Goal: Task Accomplishment & Management: Manage account settings

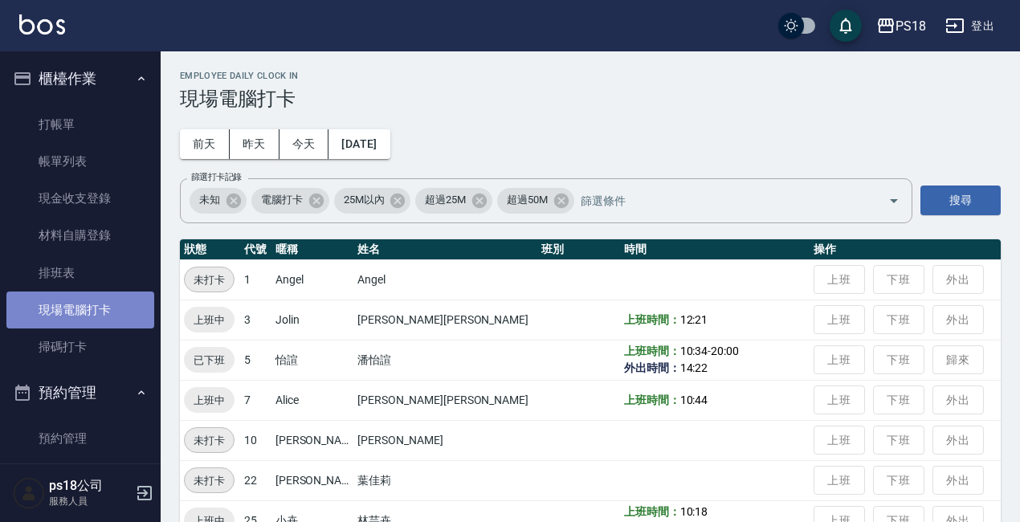
click at [92, 313] on link "現場電腦打卡" at bounding box center [80, 310] width 148 height 37
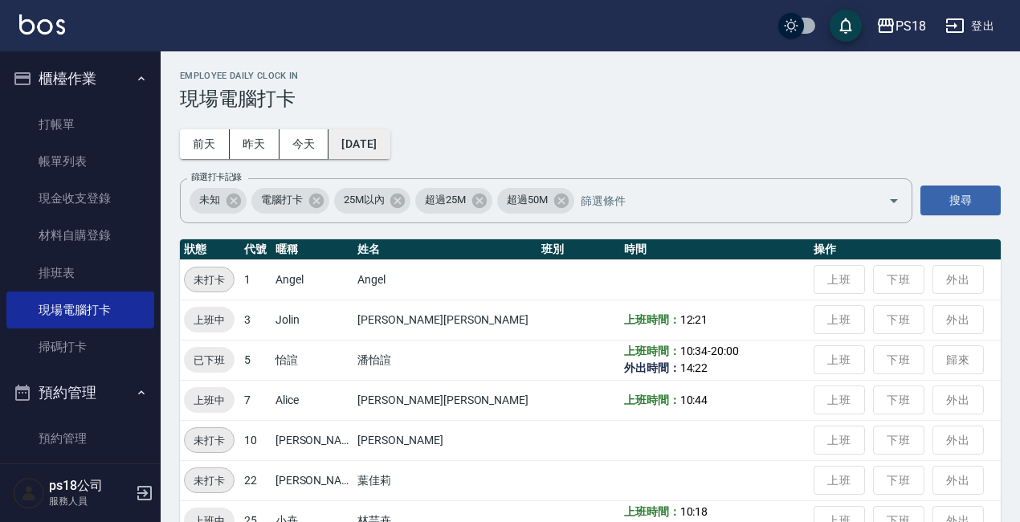
click at [360, 145] on button "[DATE]" at bounding box center [359, 144] width 61 height 30
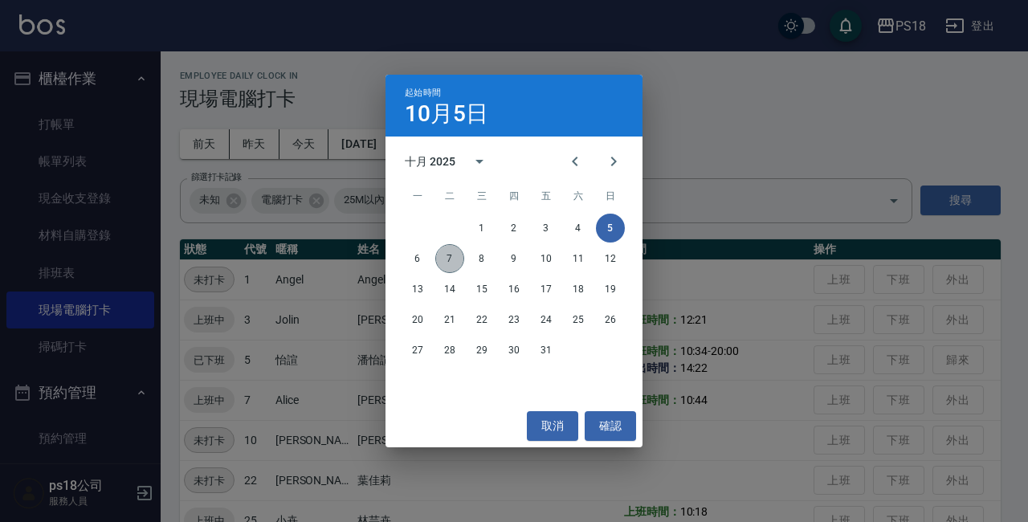
click at [447, 265] on button "7" at bounding box center [449, 258] width 29 height 29
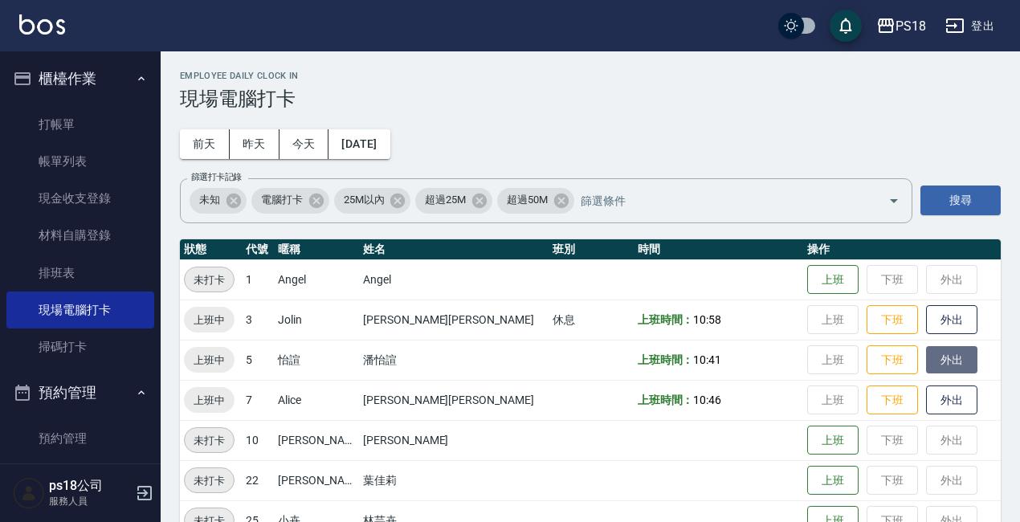
click at [926, 353] on button "外出" at bounding box center [951, 360] width 51 height 28
click at [867, 327] on button "下班" at bounding box center [892, 320] width 51 height 28
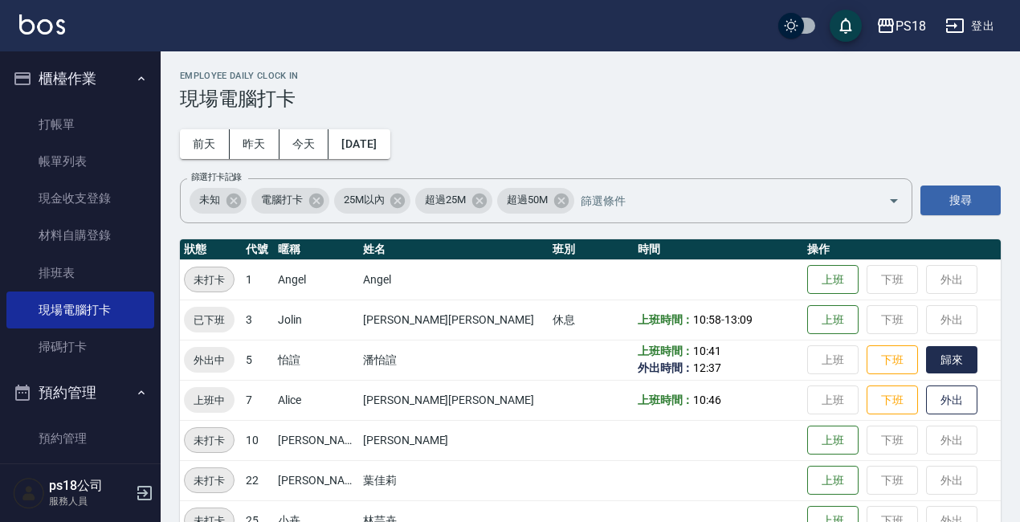
click at [926, 362] on button "歸來" at bounding box center [951, 360] width 51 height 28
click at [979, 23] on button "登出" at bounding box center [970, 26] width 62 height 30
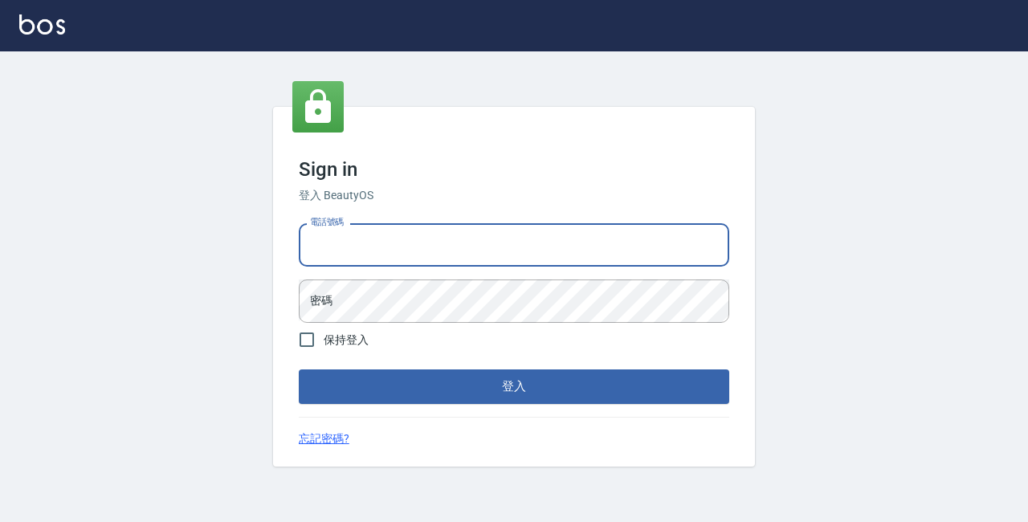
drag, startPoint x: 0, startPoint y: 0, endPoint x: 374, endPoint y: 247, distance: 448.8
click at [374, 247] on input "電話號碼" at bounding box center [514, 244] width 431 height 43
type input "0928704656"
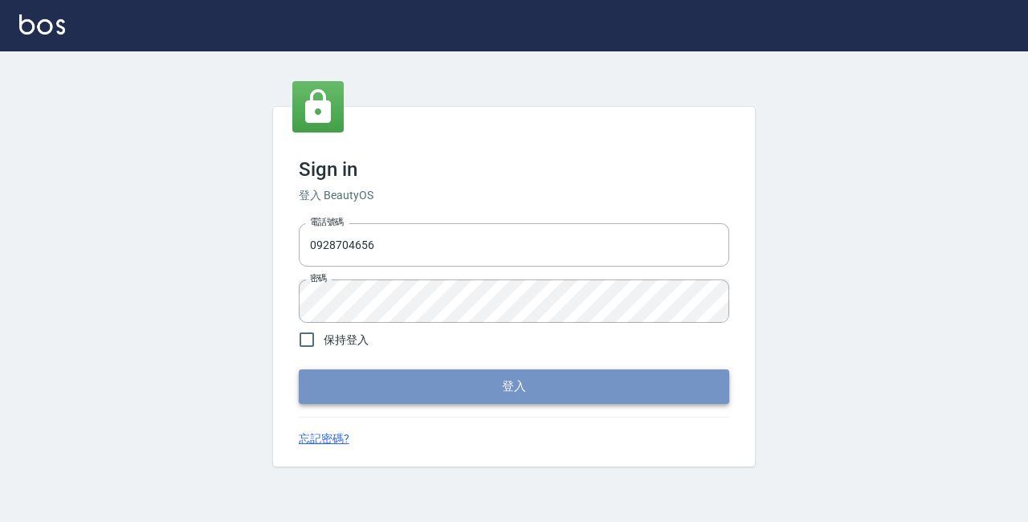
click at [447, 376] on button "登入" at bounding box center [514, 387] width 431 height 34
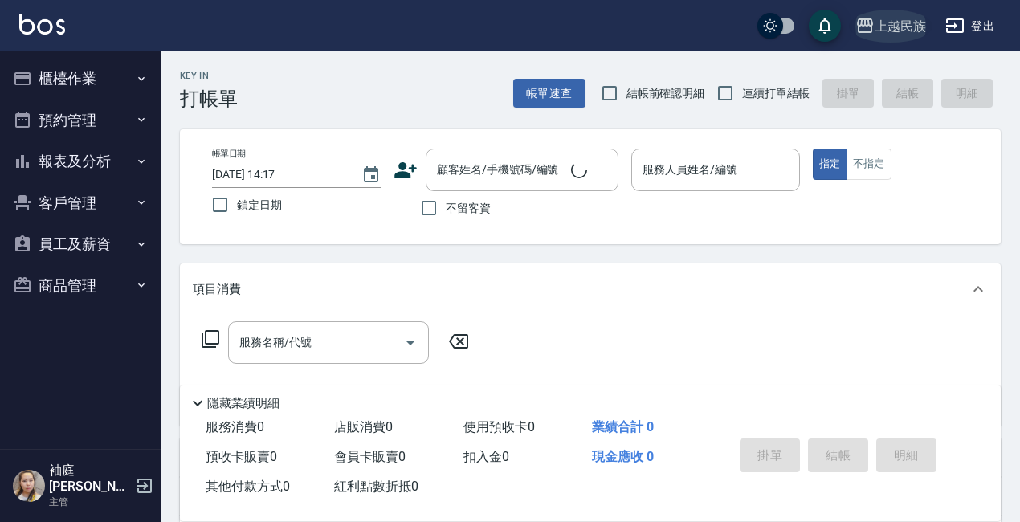
click at [910, 24] on div "上越民族" at bounding box center [900, 26] width 51 height 20
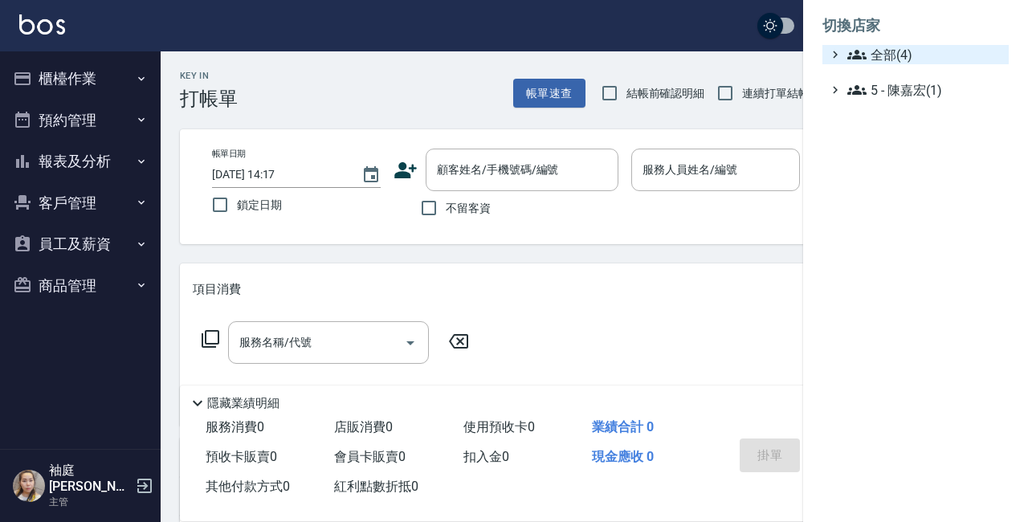
click at [891, 51] on span "全部(4)" at bounding box center [925, 54] width 155 height 19
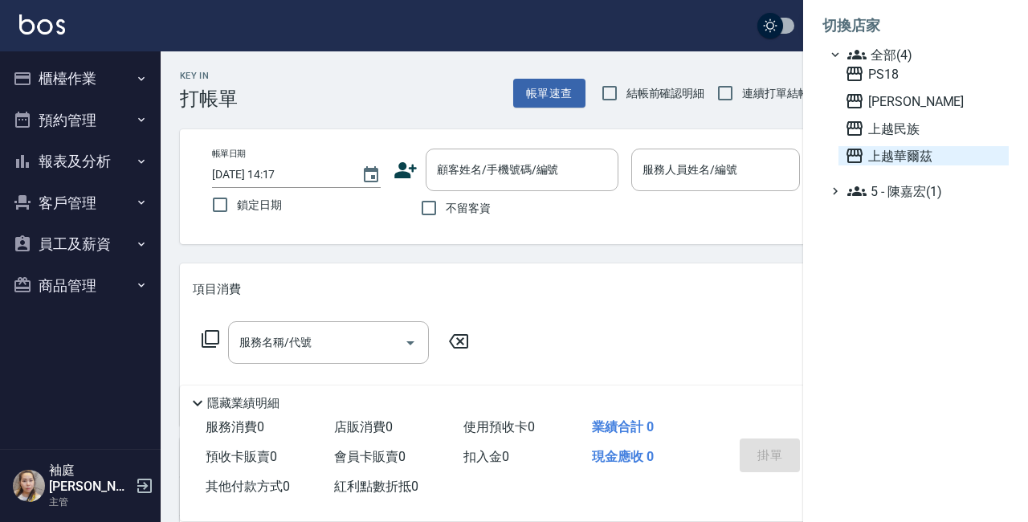
click at [901, 149] on span "上越華爾茲" at bounding box center [923, 155] width 157 height 19
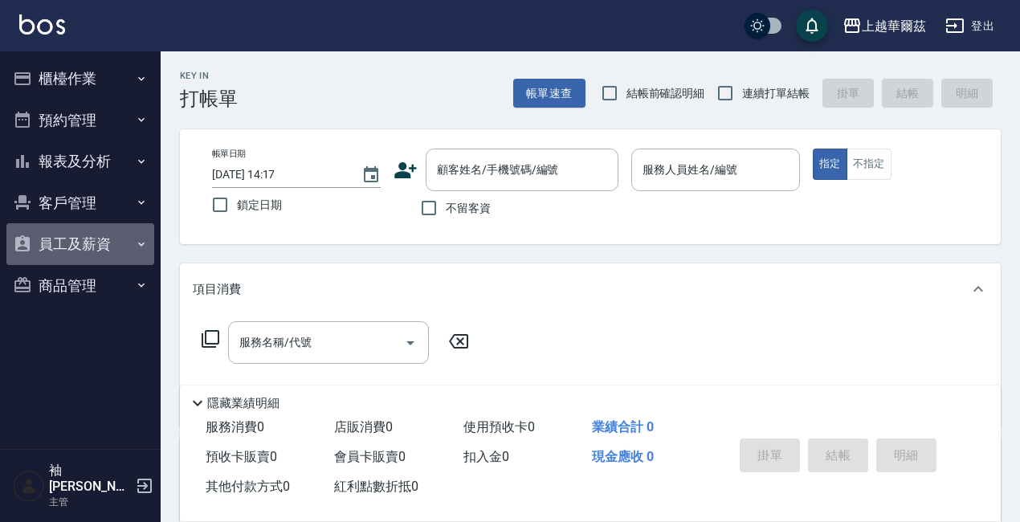
click at [74, 237] on button "員工及薪資" at bounding box center [80, 244] width 148 height 42
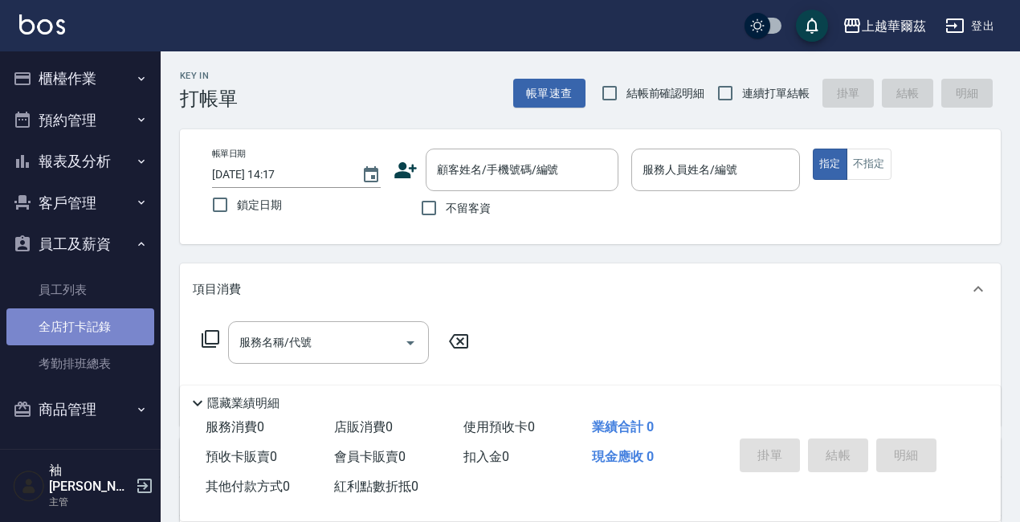
click at [103, 317] on link "全店打卡記錄" at bounding box center [80, 327] width 148 height 37
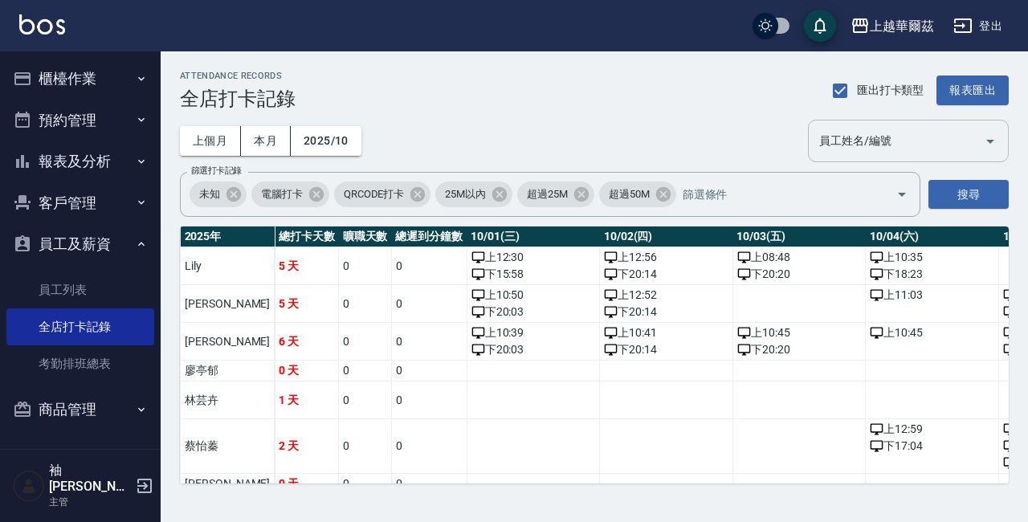
click at [845, 137] on input "員工姓名/編號" at bounding box center [897, 141] width 162 height 28
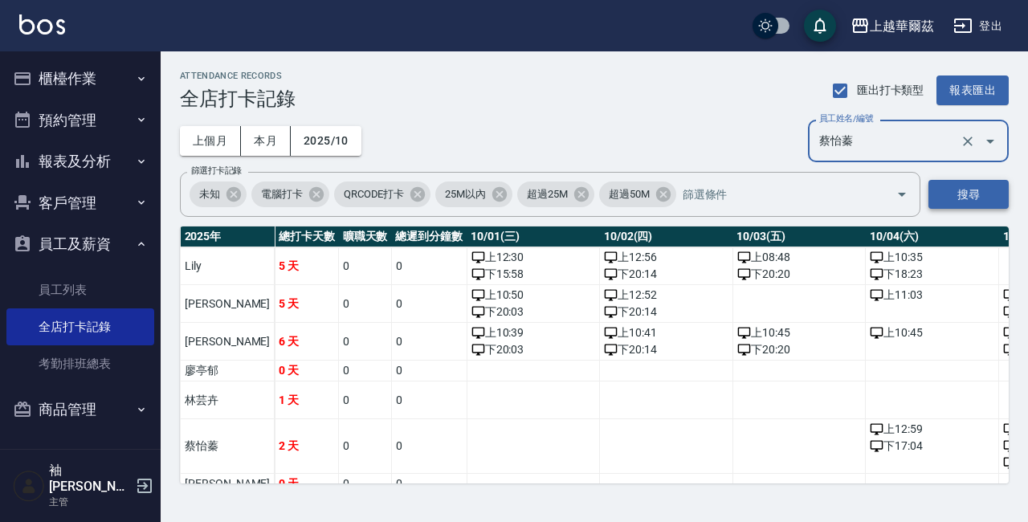
type input "蔡怡蓁"
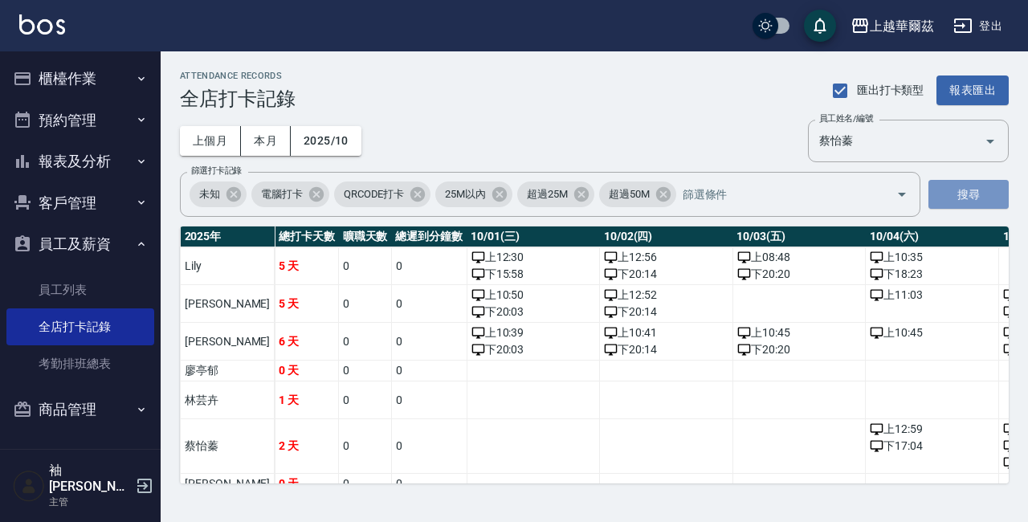
click at [975, 193] on button "搜尋" at bounding box center [969, 195] width 80 height 30
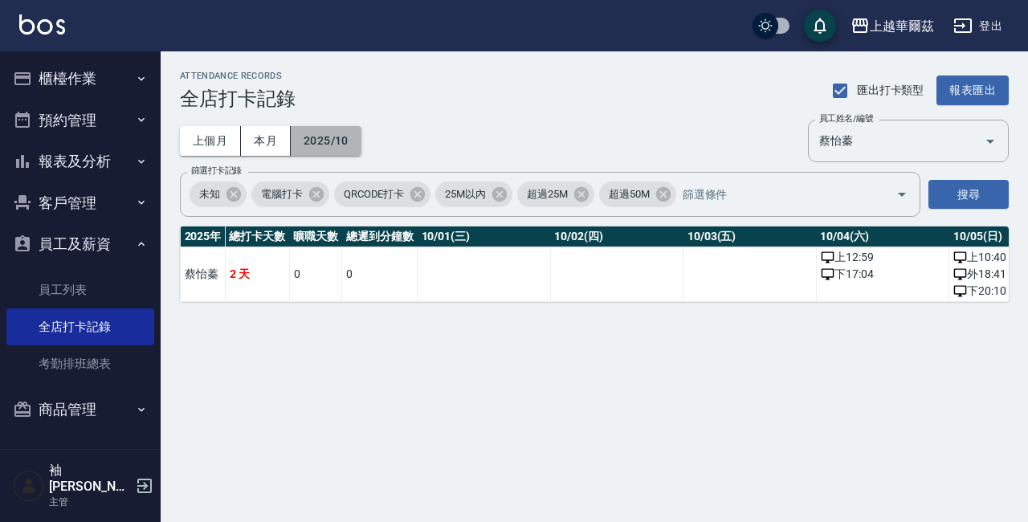
click at [327, 134] on button "2025/10" at bounding box center [326, 141] width 71 height 30
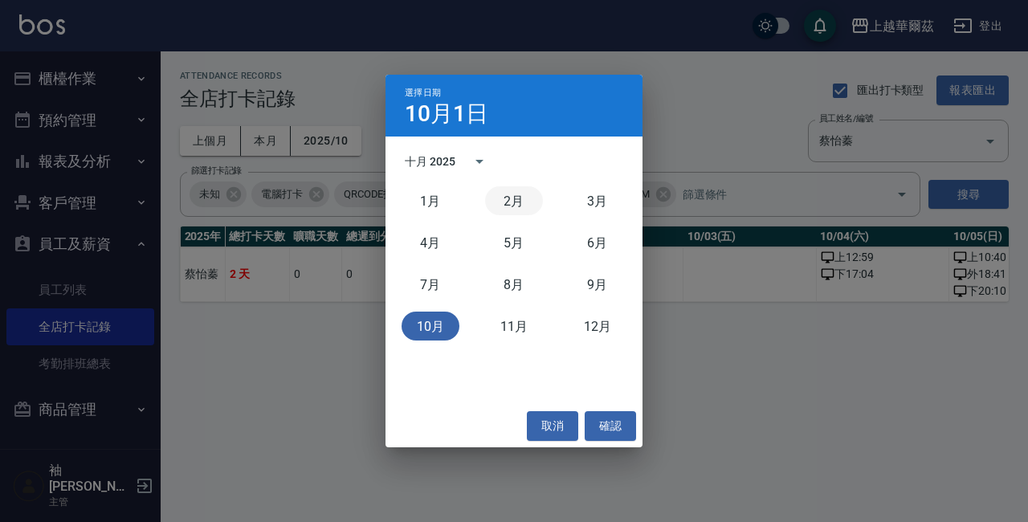
click at [516, 198] on button "2月" at bounding box center [514, 200] width 58 height 29
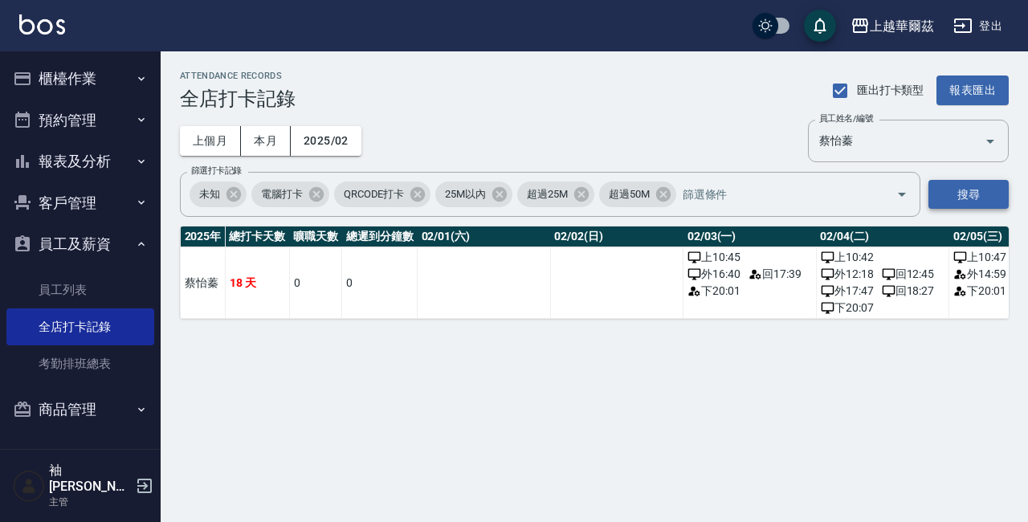
click at [967, 191] on button "搜尋" at bounding box center [969, 195] width 80 height 30
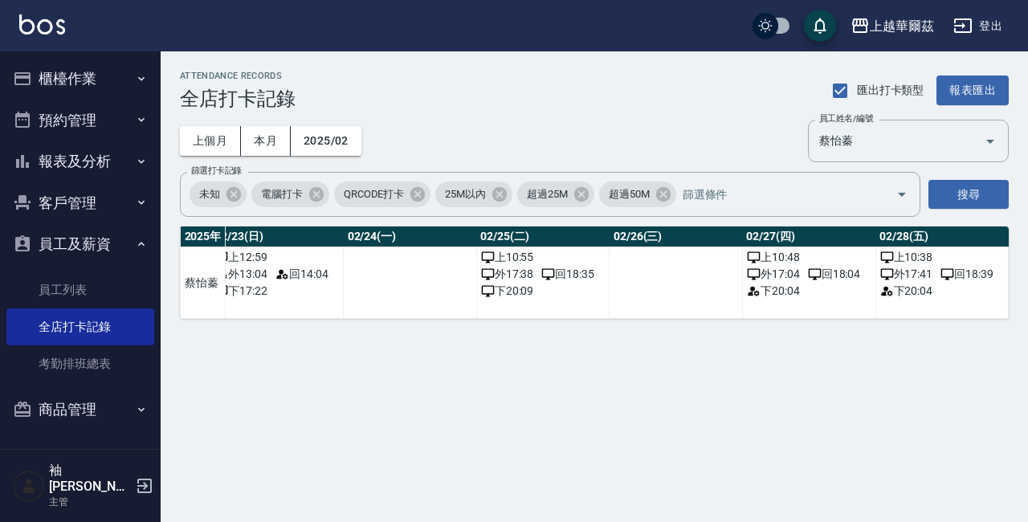
scroll to position [0, 2988]
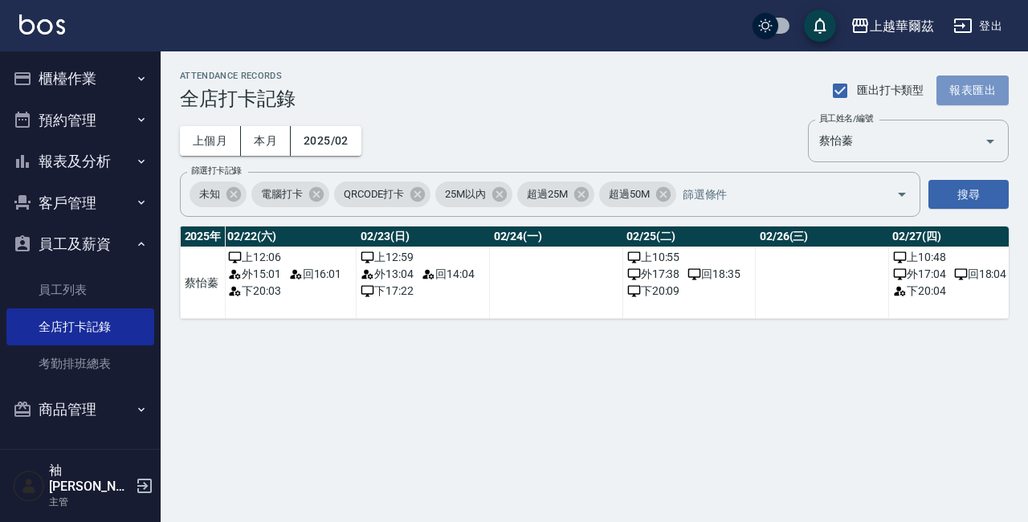
click at [969, 85] on button "報表匯出" at bounding box center [973, 91] width 72 height 30
click at [992, 18] on button "登出" at bounding box center [978, 26] width 62 height 30
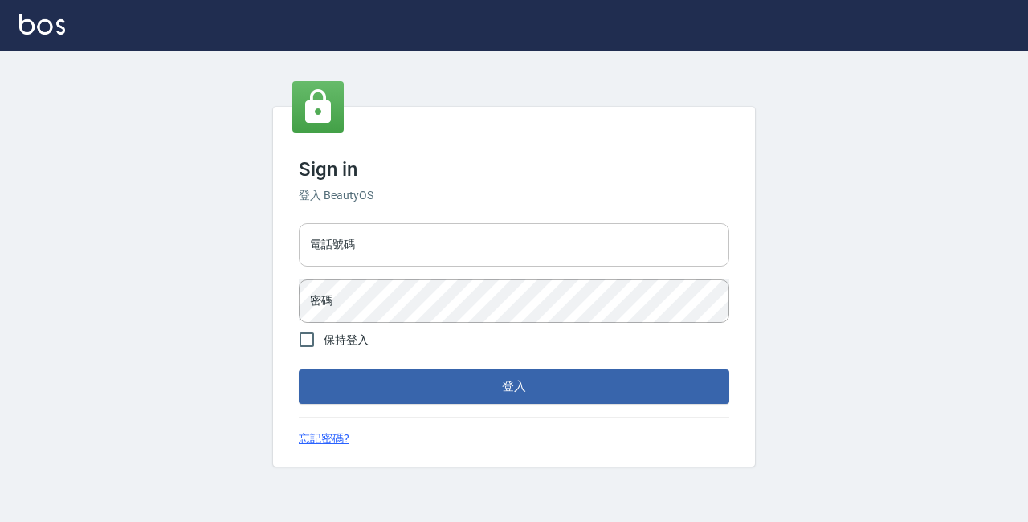
click at [419, 237] on input "電話號碼" at bounding box center [514, 244] width 431 height 43
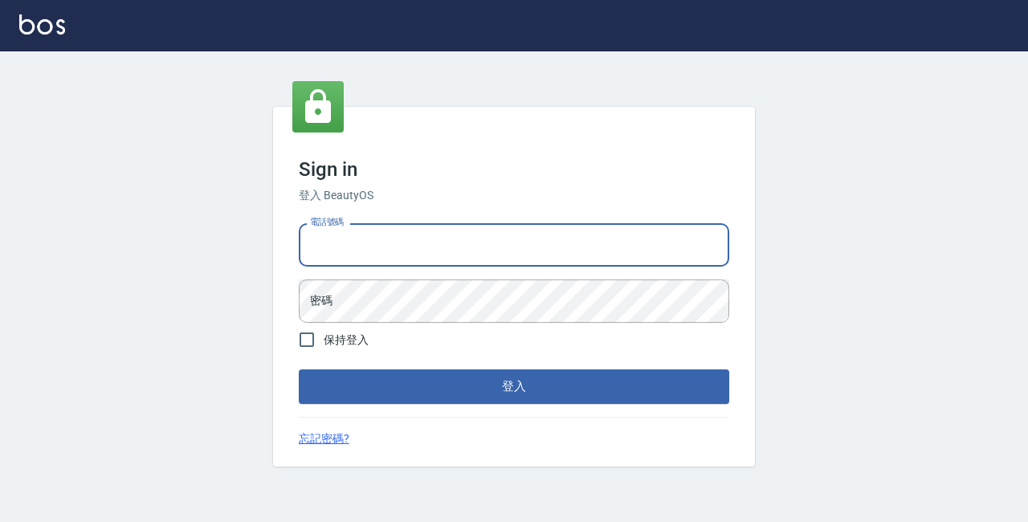
type input "89729295"
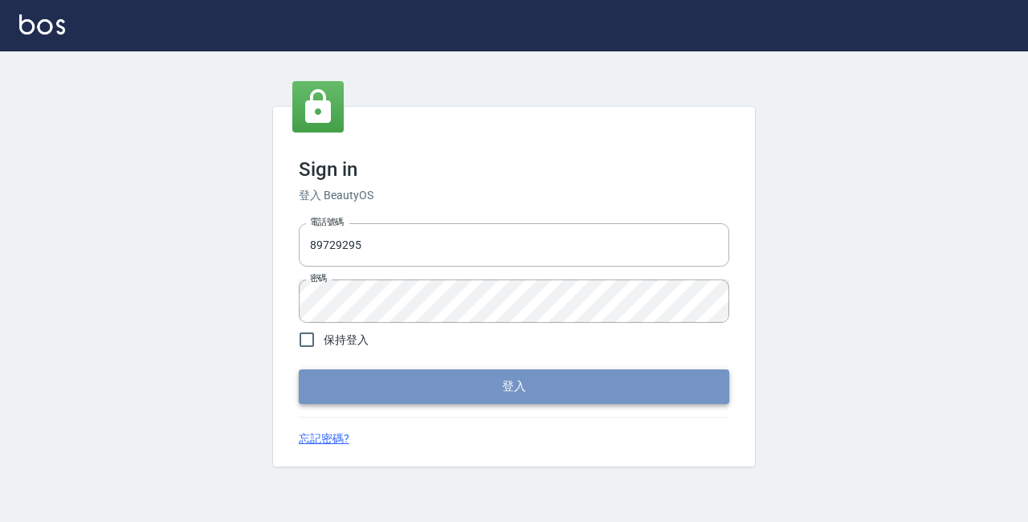
click at [495, 387] on button "登入" at bounding box center [514, 387] width 431 height 34
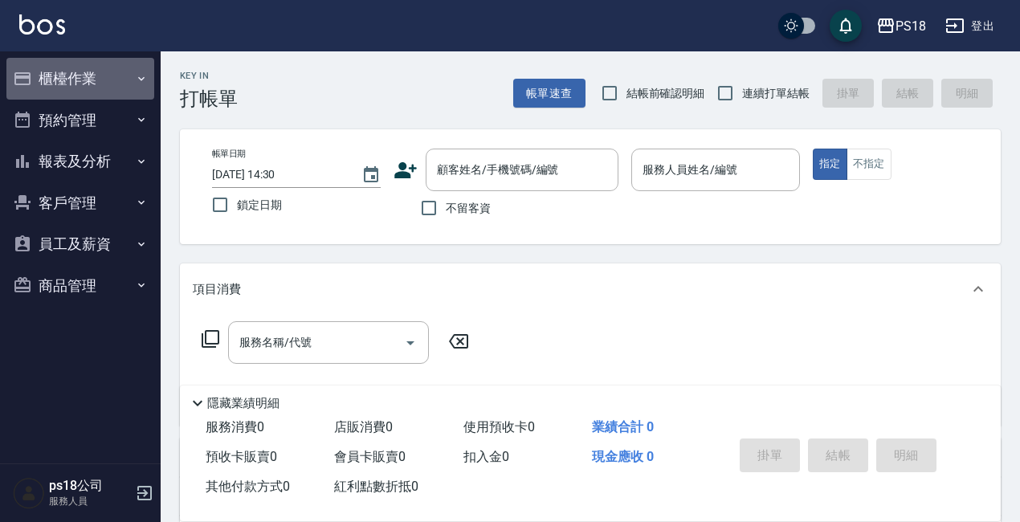
click at [60, 79] on button "櫃檯作業" at bounding box center [80, 79] width 148 height 42
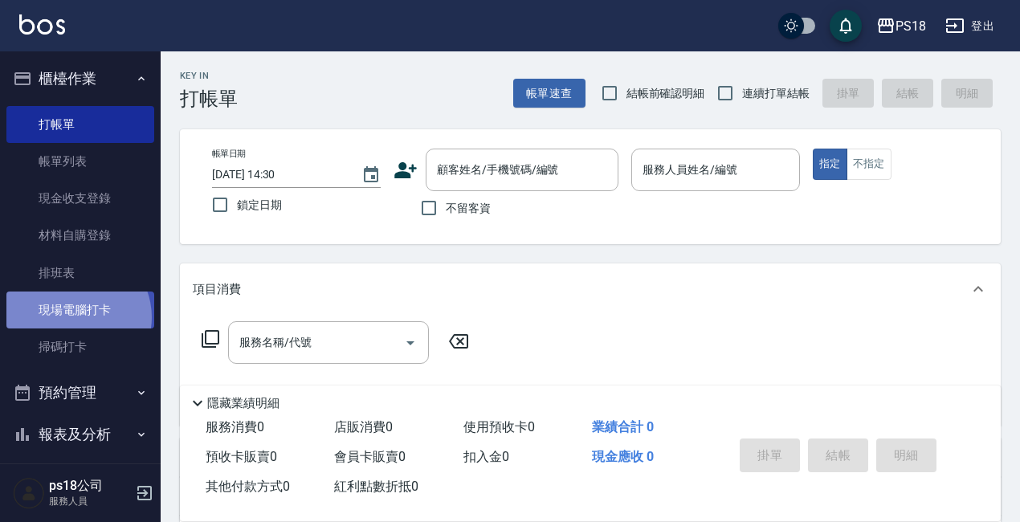
click at [76, 317] on link "現場電腦打卡" at bounding box center [80, 310] width 148 height 37
